Goal: Navigation & Orientation: Find specific page/section

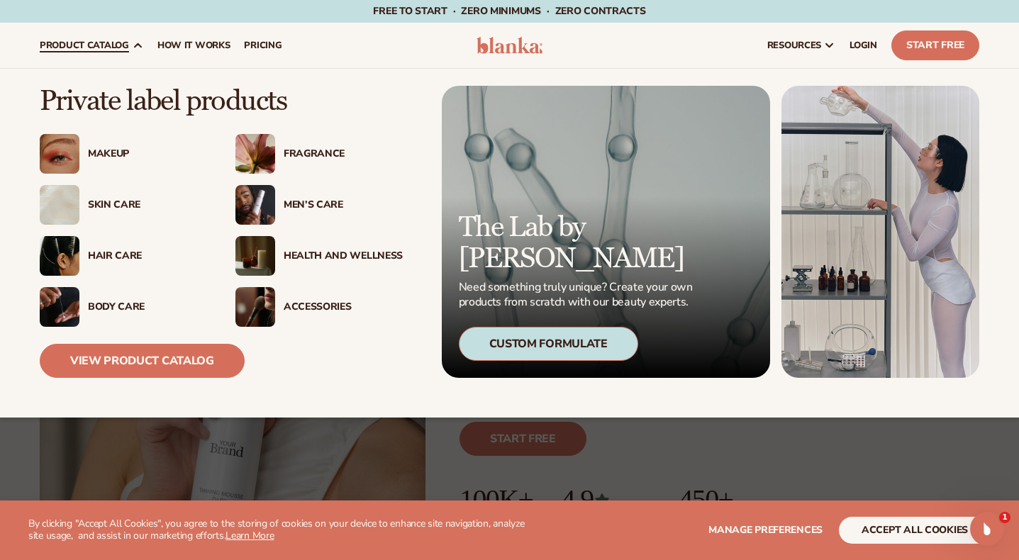
click at [121, 208] on div "Skin Care" at bounding box center [147, 205] width 119 height 12
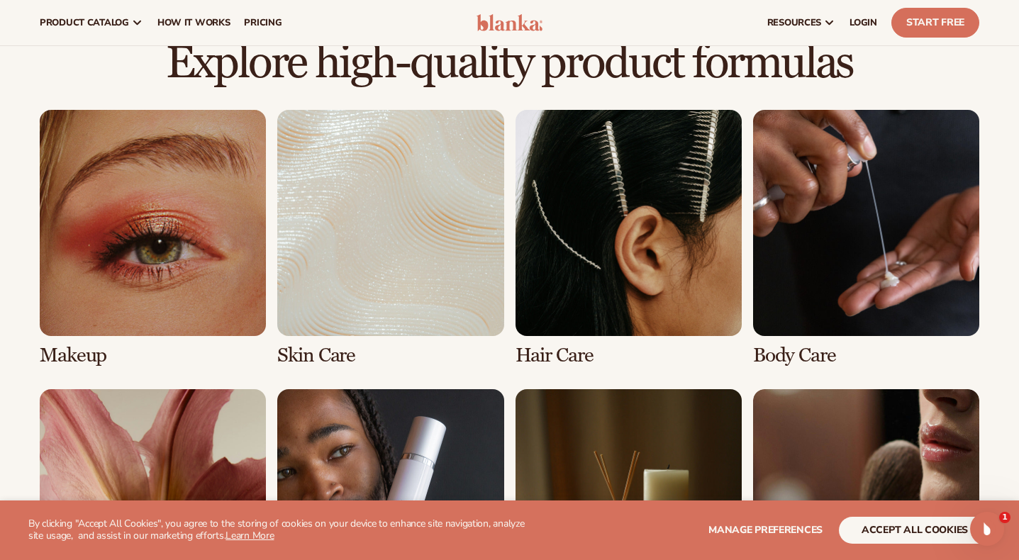
scroll to position [947, 0]
click at [406, 289] on link "2 / 8" at bounding box center [390, 238] width 226 height 257
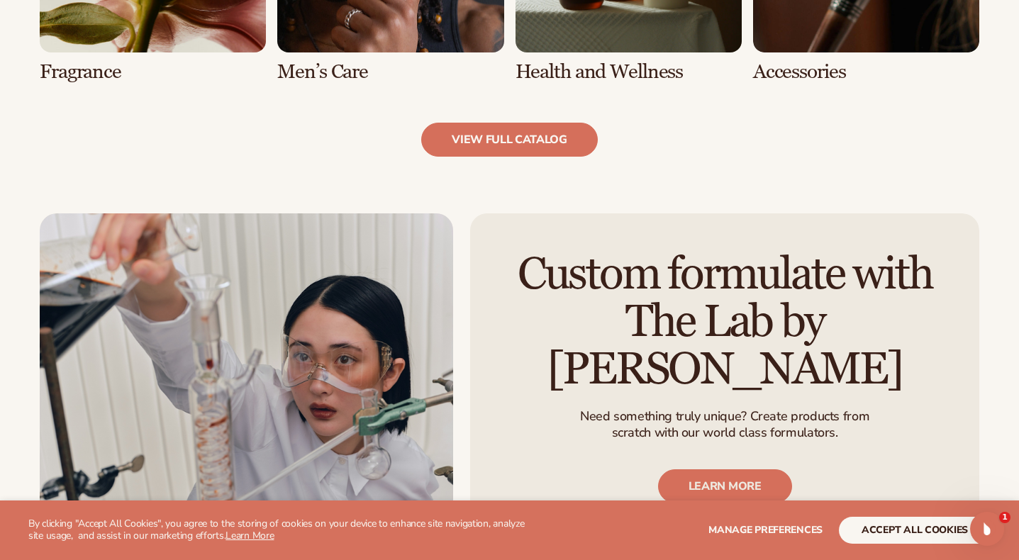
scroll to position [1571, 0]
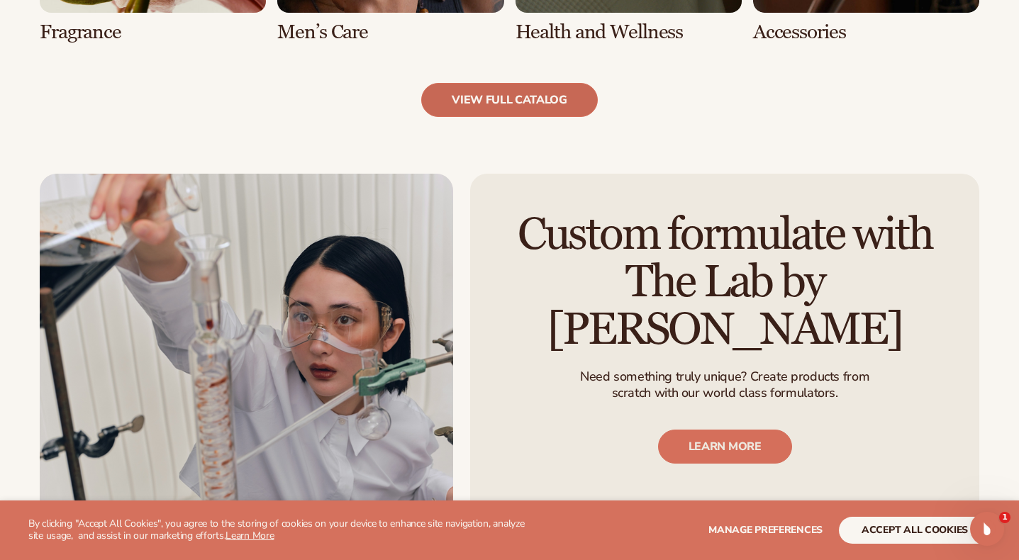
click at [554, 96] on link "view full catalog" at bounding box center [509, 100] width 177 height 34
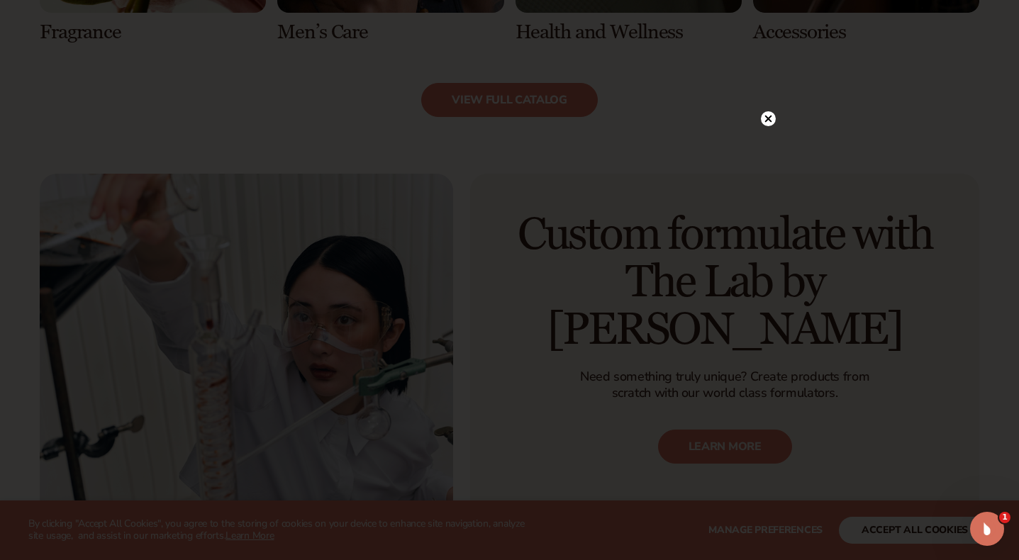
click at [771, 118] on circle at bounding box center [768, 118] width 15 height 15
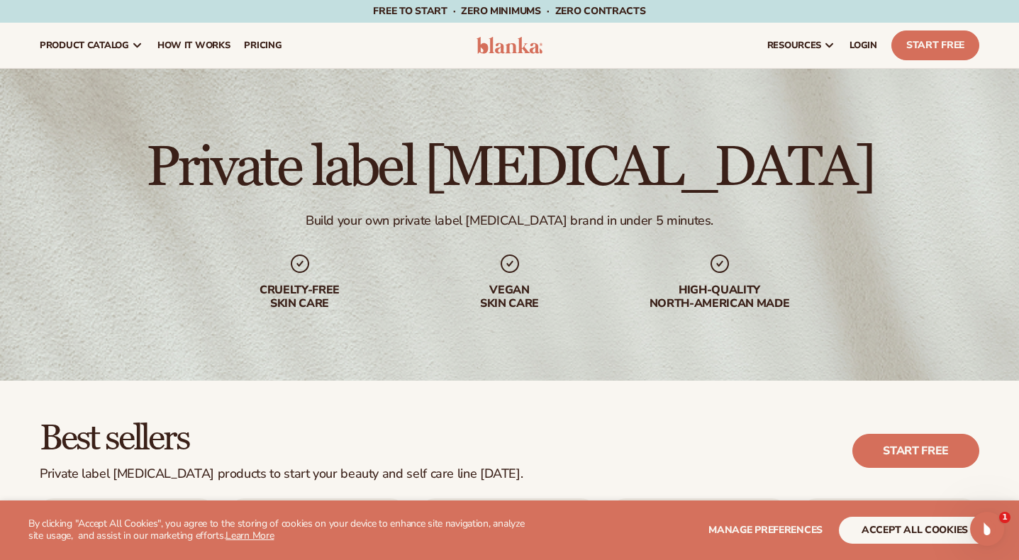
scroll to position [0, 0]
